Goal: Find contact information: Find contact information

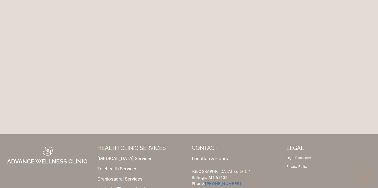
scroll to position [2174, 0]
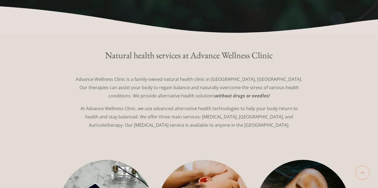
scroll to position [293, 0]
